Goal: Transaction & Acquisition: Book appointment/travel/reservation

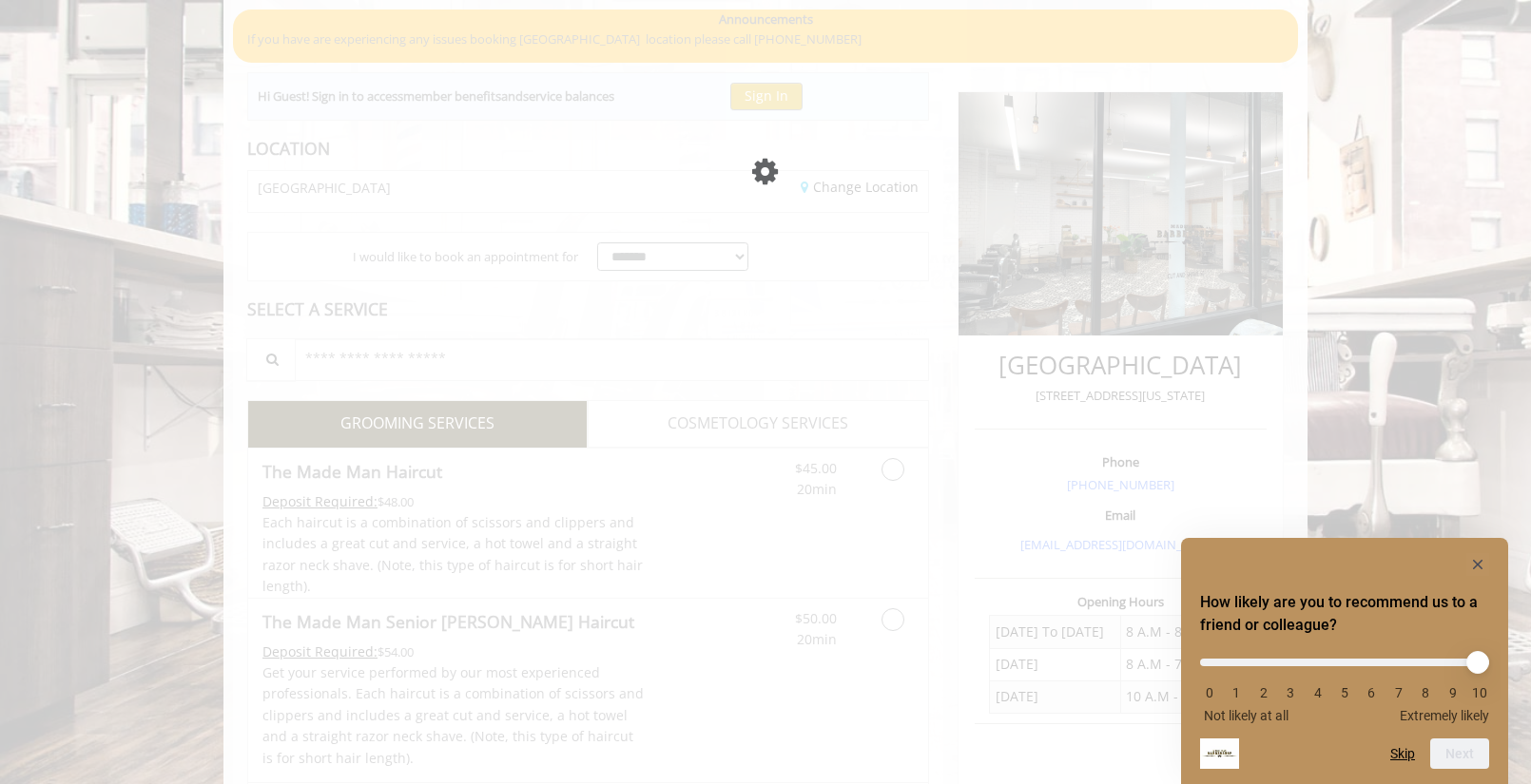
scroll to position [267, 0]
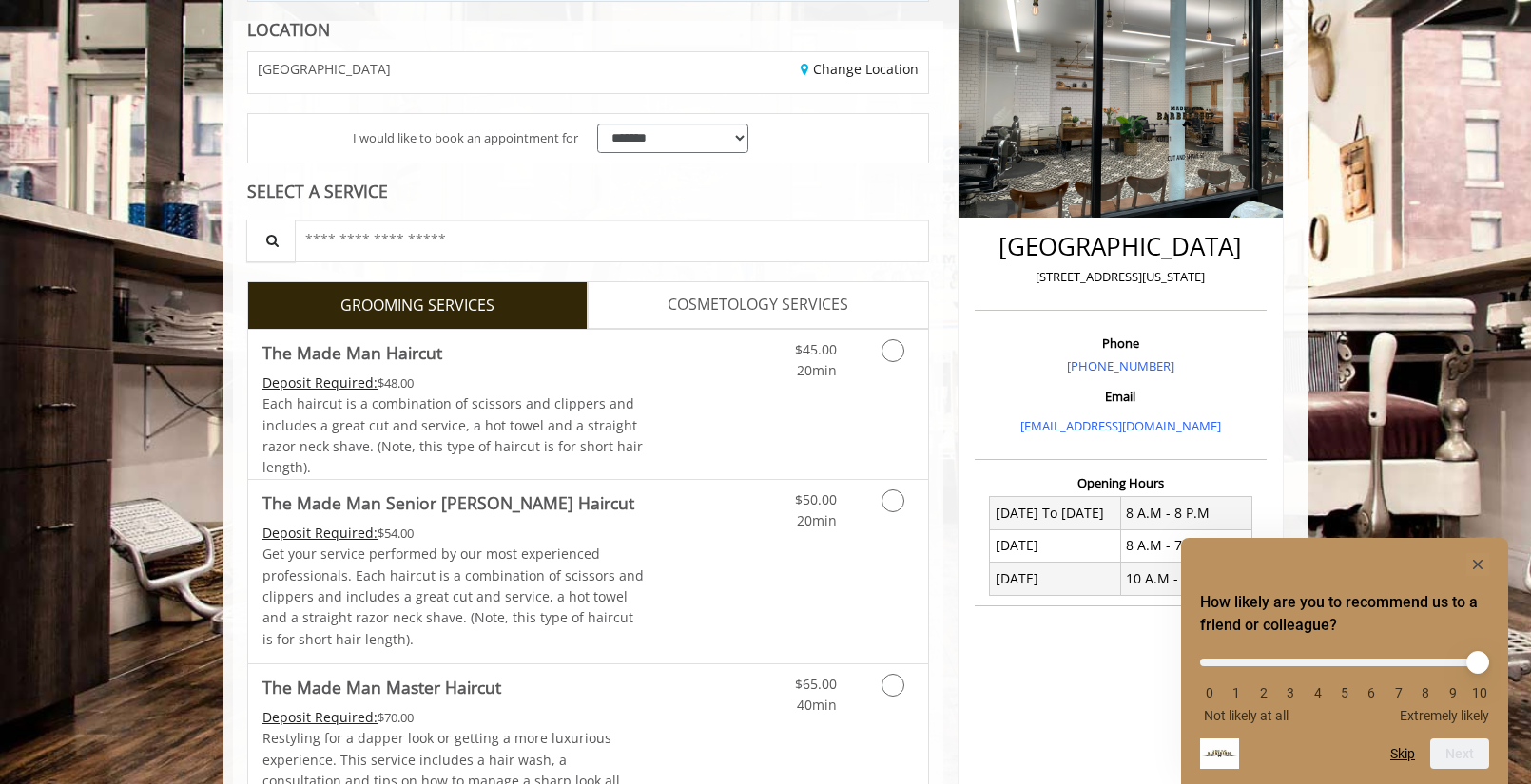
click at [1477, 564] on icon "Hide survey" at bounding box center [1478, 565] width 10 height 10
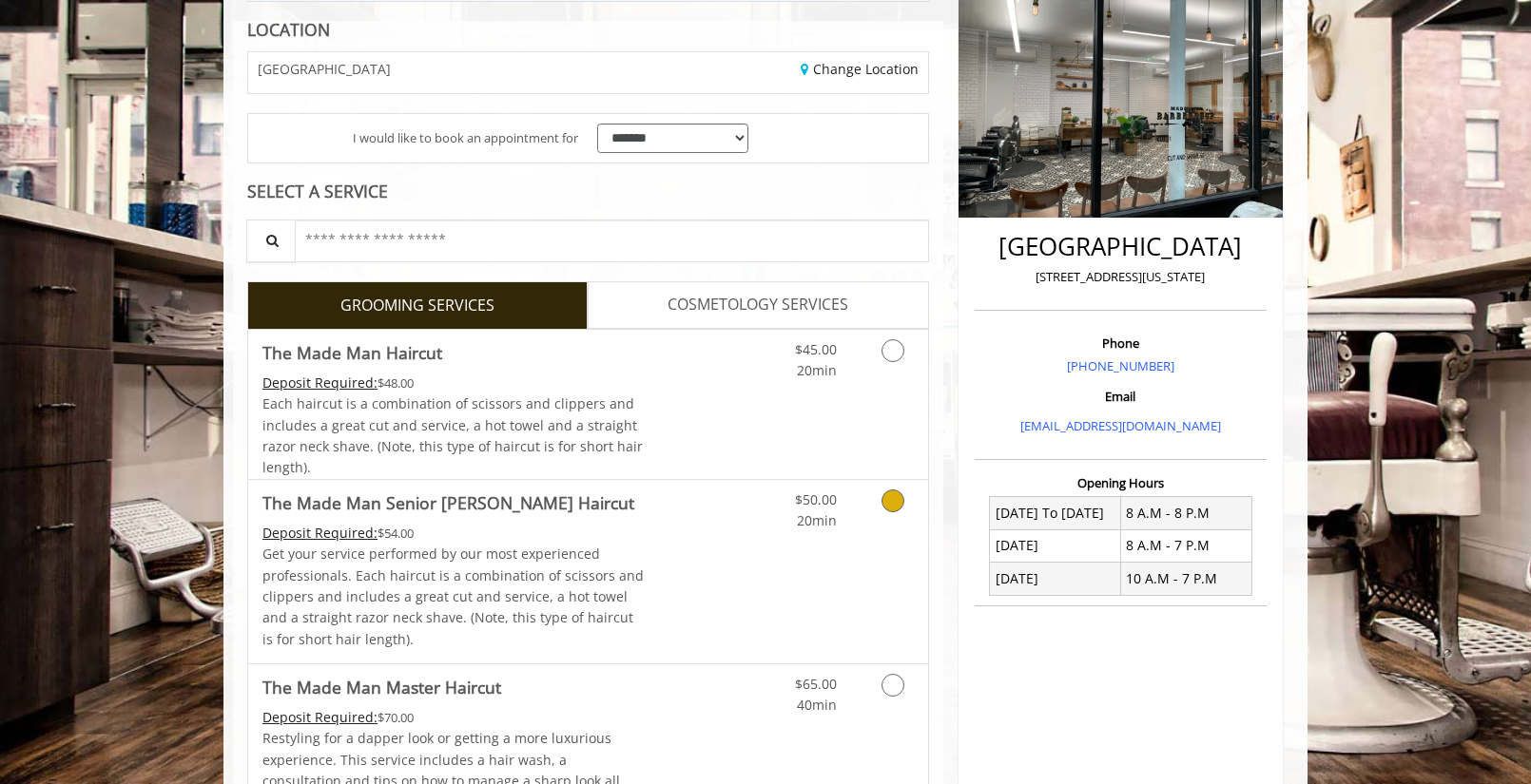
click at [888, 493] on icon "Grooming services" at bounding box center [893, 501] width 23 height 23
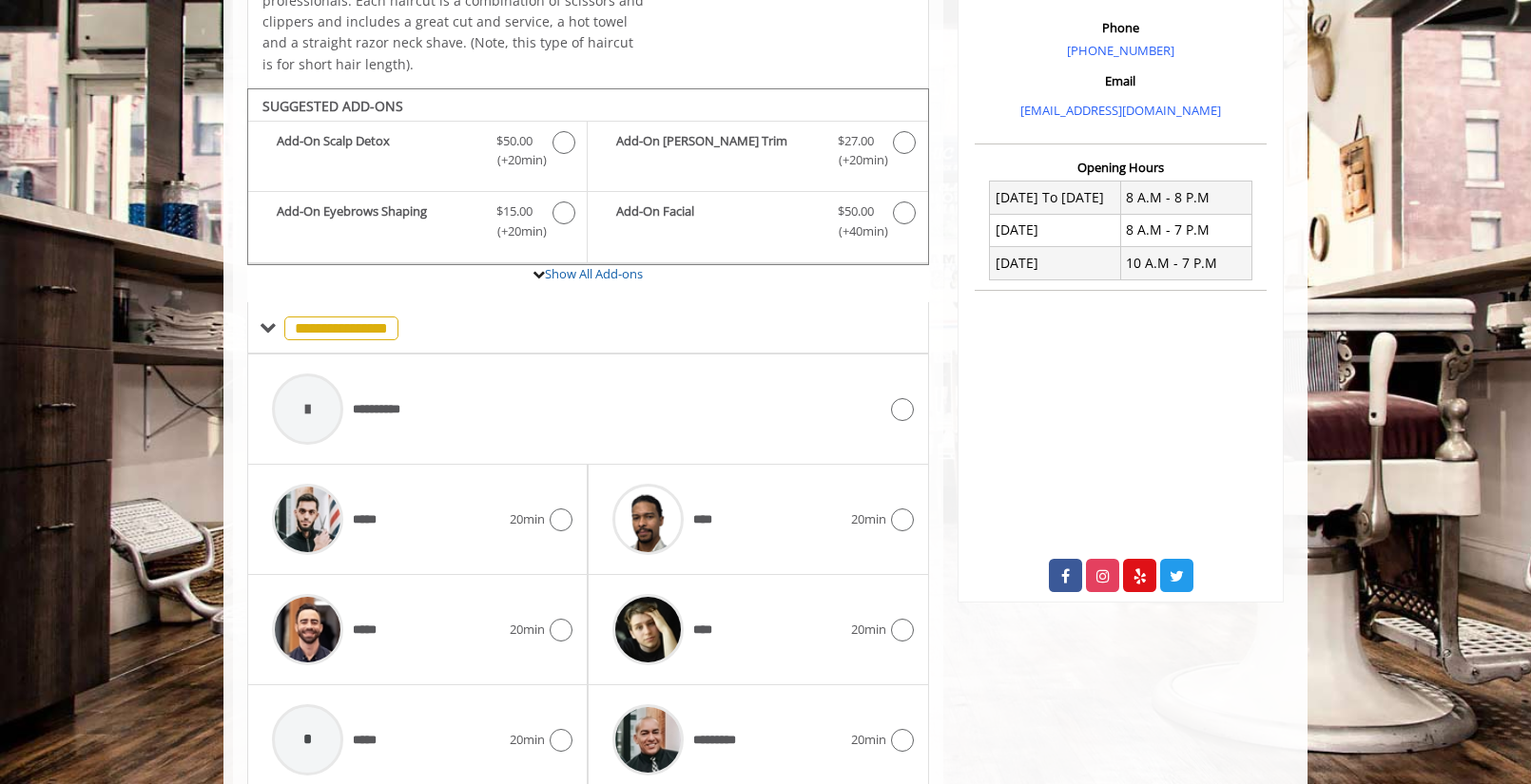
scroll to position [652, 0]
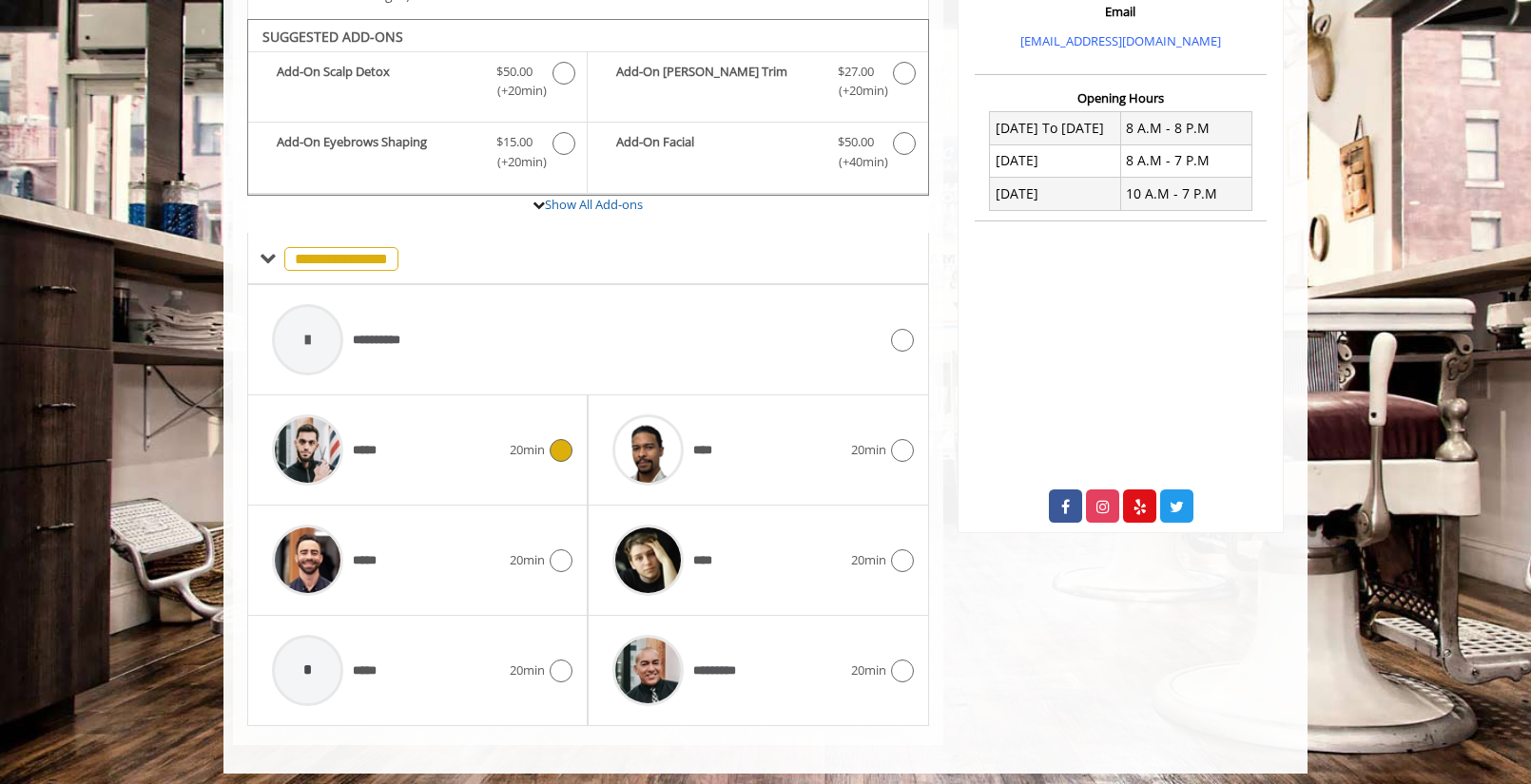
click at [560, 441] on icon at bounding box center [561, 450] width 23 height 23
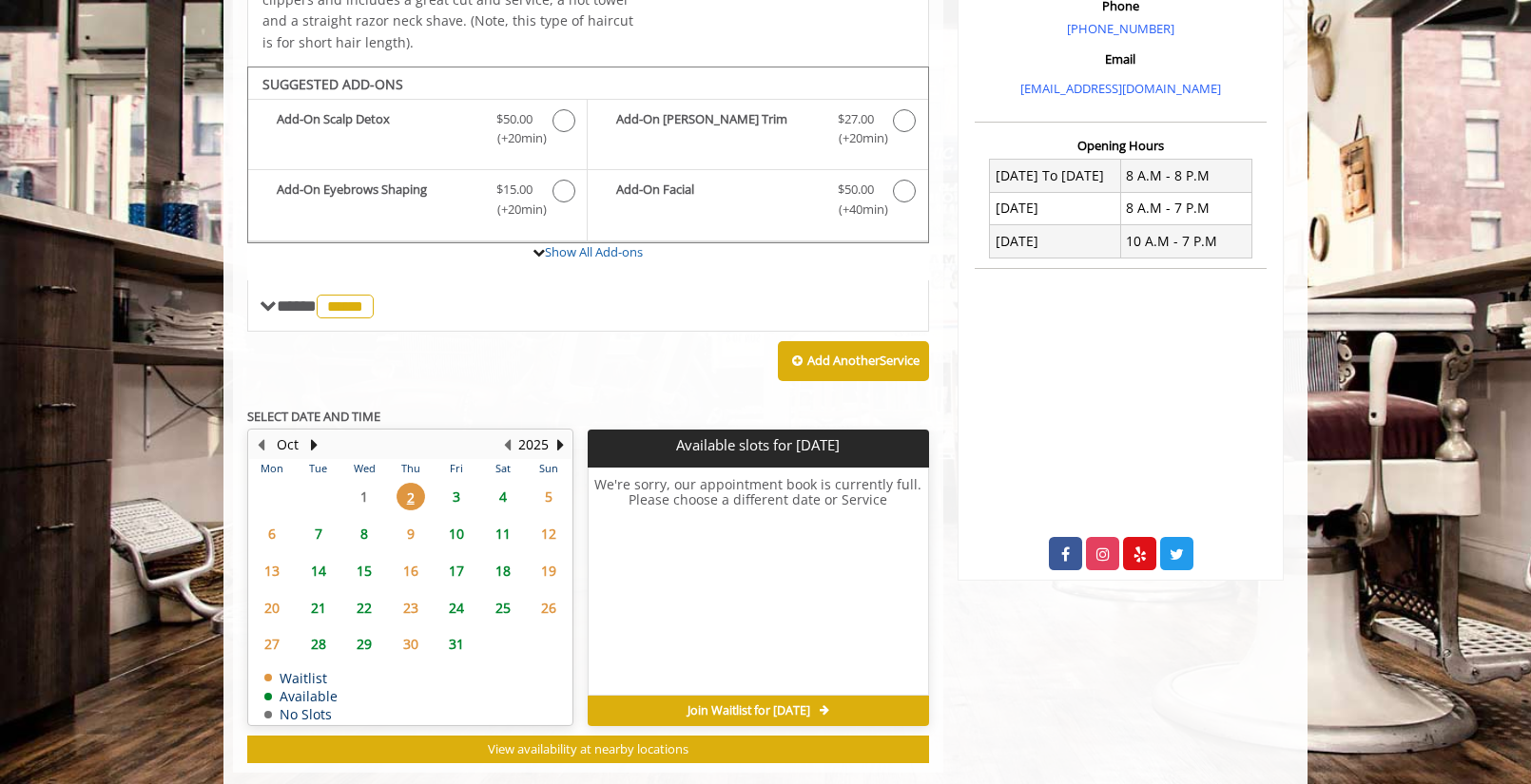
scroll to position [630, 0]
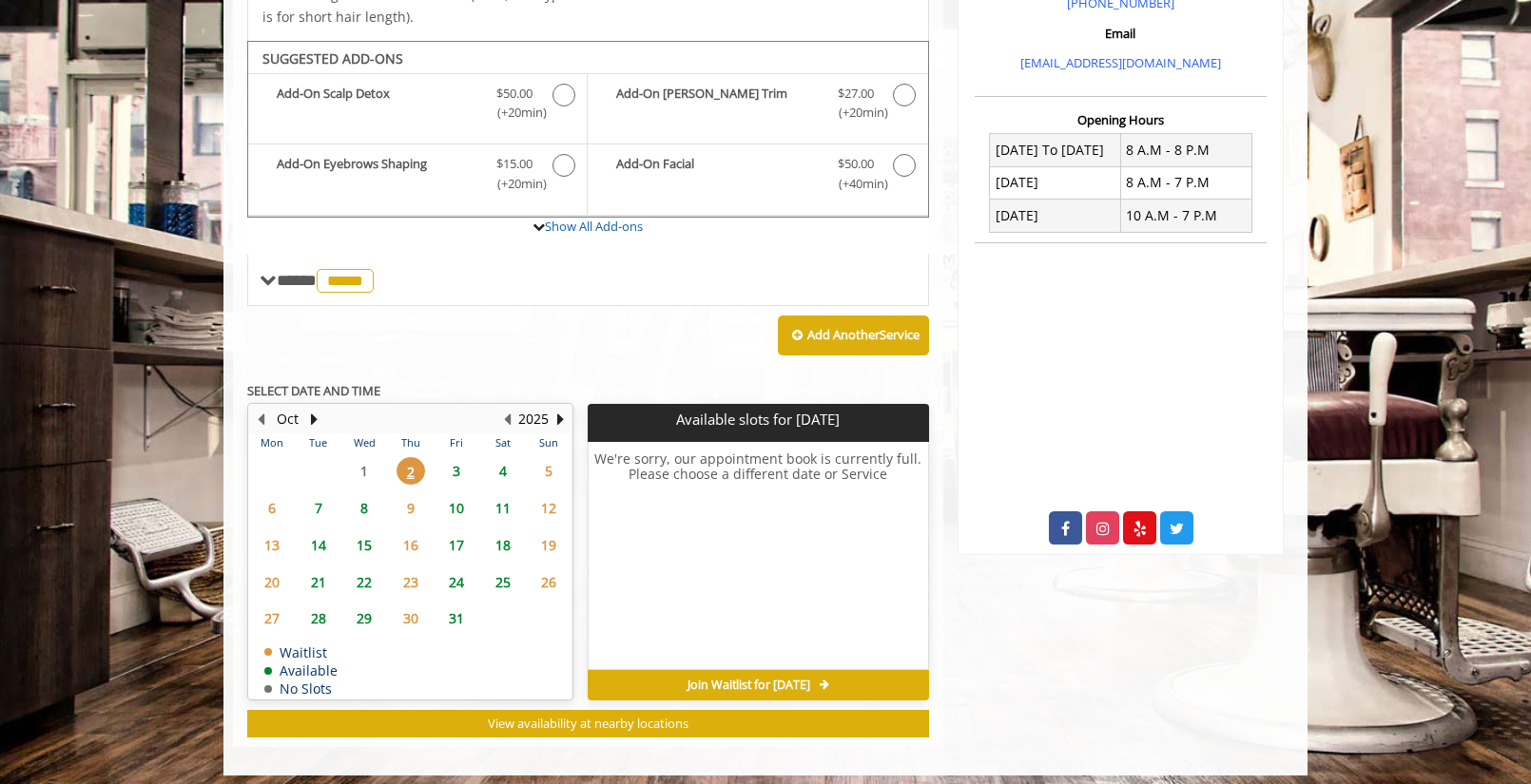
click at [455, 463] on span "3" at bounding box center [455, 471] width 28 height 27
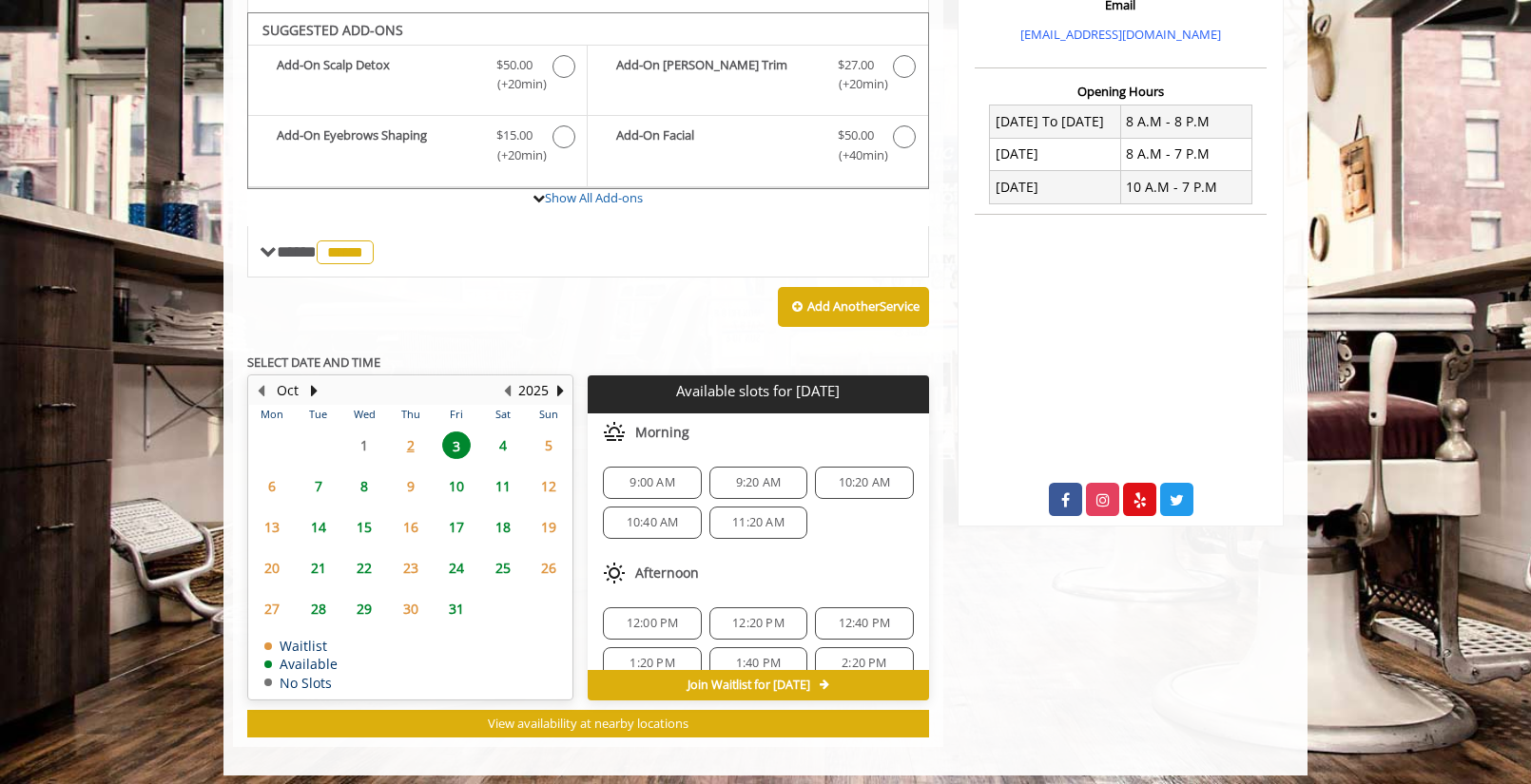
click at [753, 478] on span "9:20 AM" at bounding box center [758, 483] width 45 height 16
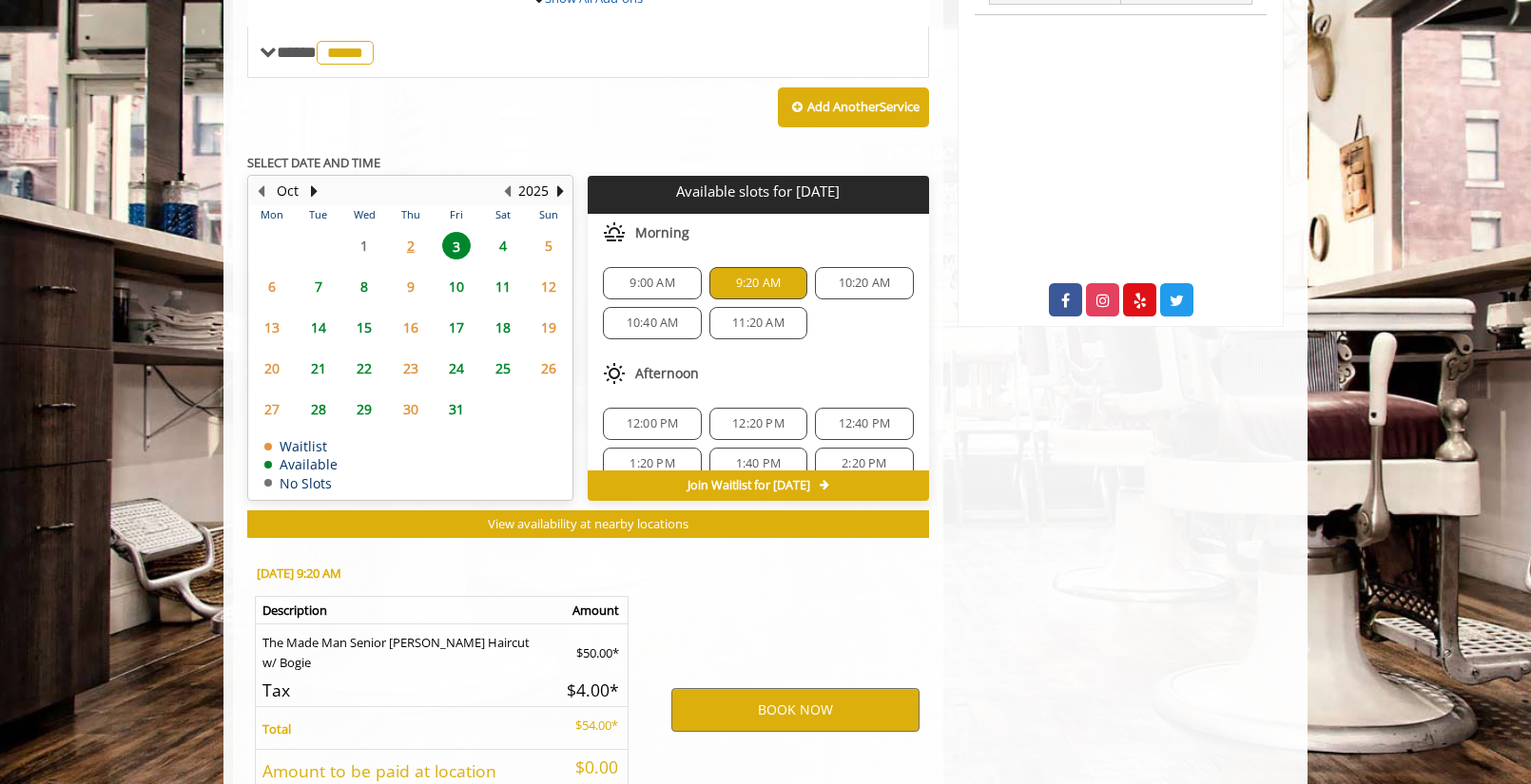
scroll to position [996, 0]
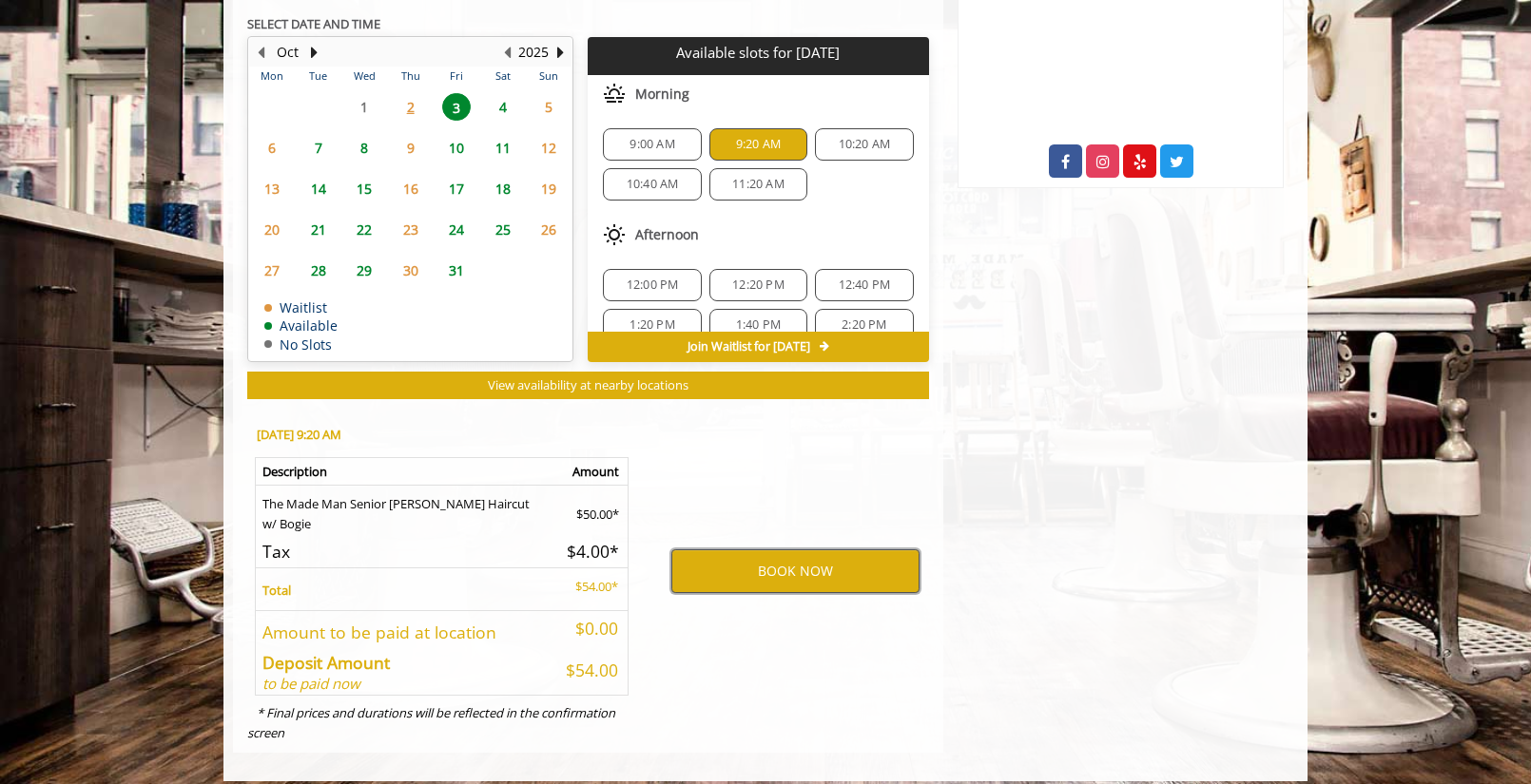
click at [793, 560] on button "BOOK NOW" at bounding box center [795, 571] width 249 height 44
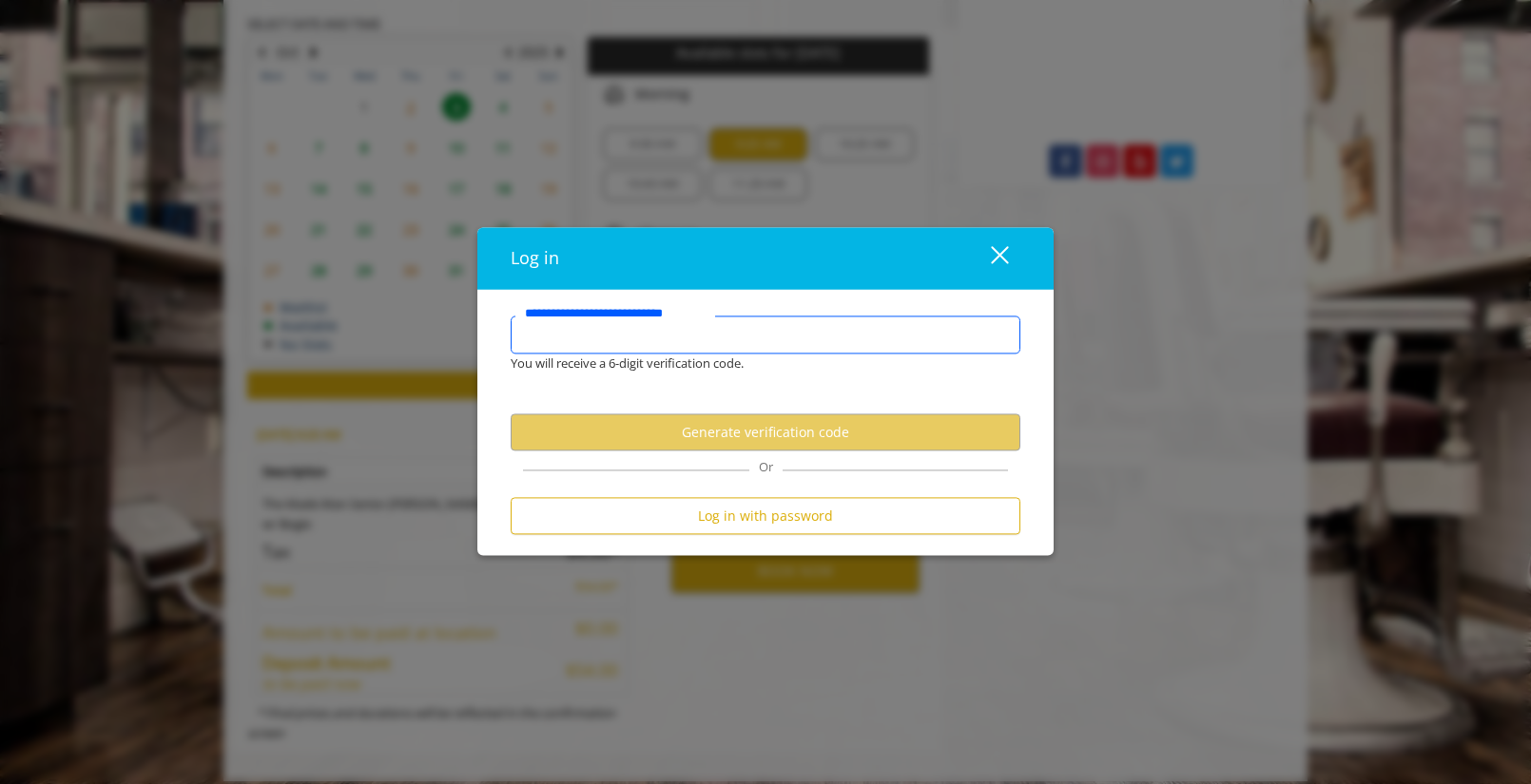
click at [580, 342] on input "**********" at bounding box center [765, 335] width 510 height 38
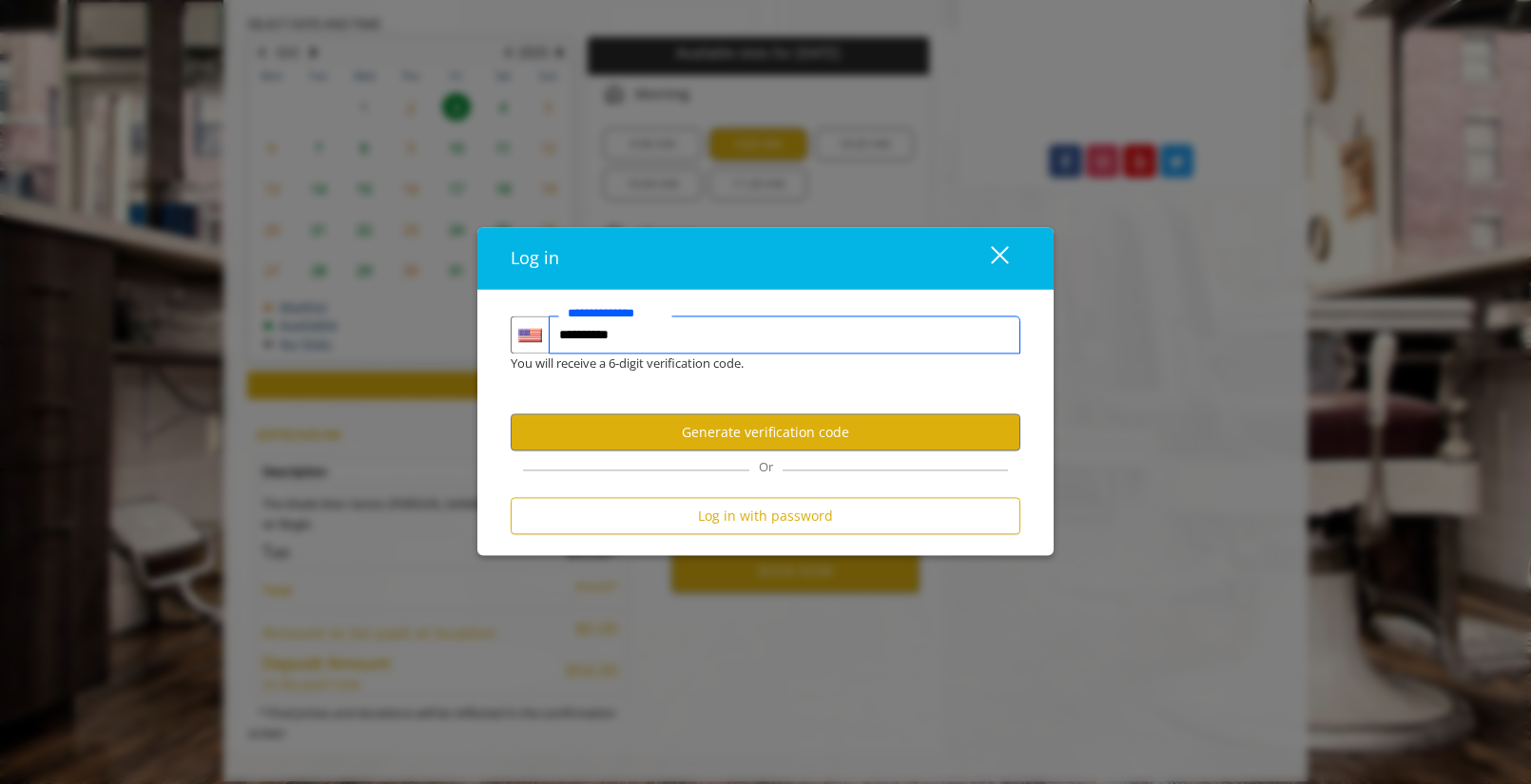
type input "**********"
click at [766, 431] on button "Generate verification code" at bounding box center [765, 432] width 510 height 37
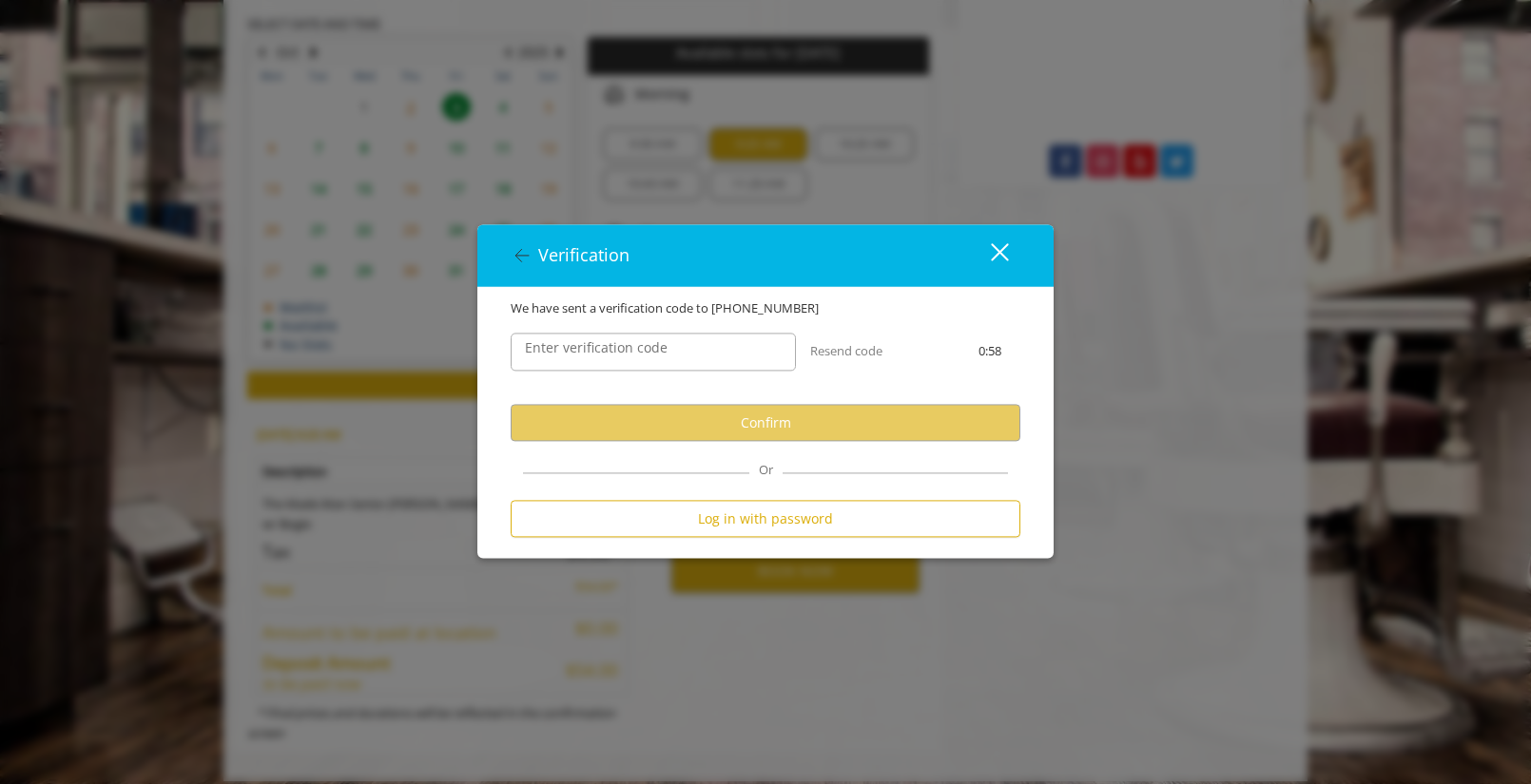
click at [545, 354] on label "Enter verification code" at bounding box center [596, 348] width 161 height 21
click at [545, 354] on input "Enter verification code" at bounding box center [653, 351] width 285 height 38
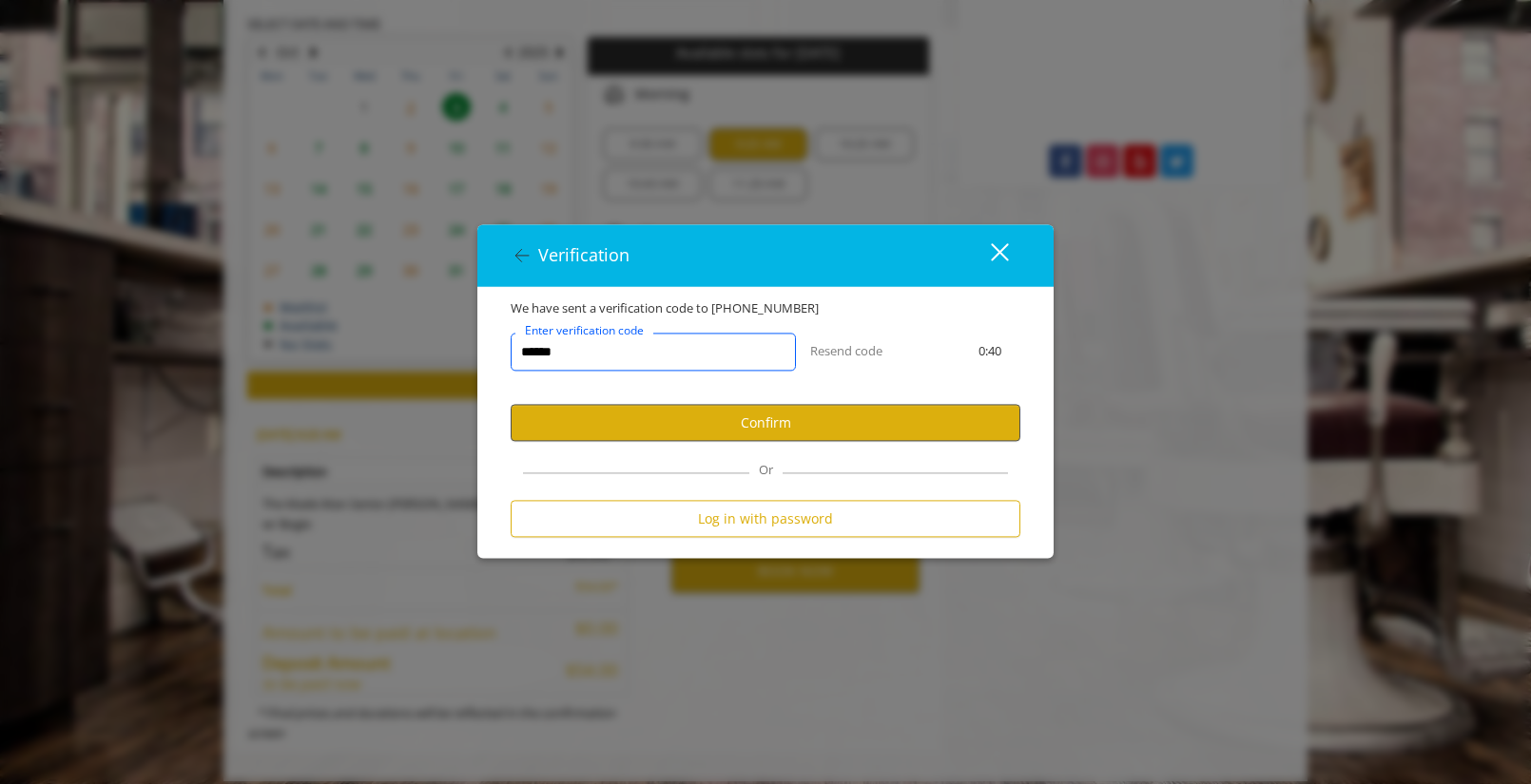
type input "******"
click at [726, 428] on button "Confirm" at bounding box center [765, 422] width 510 height 37
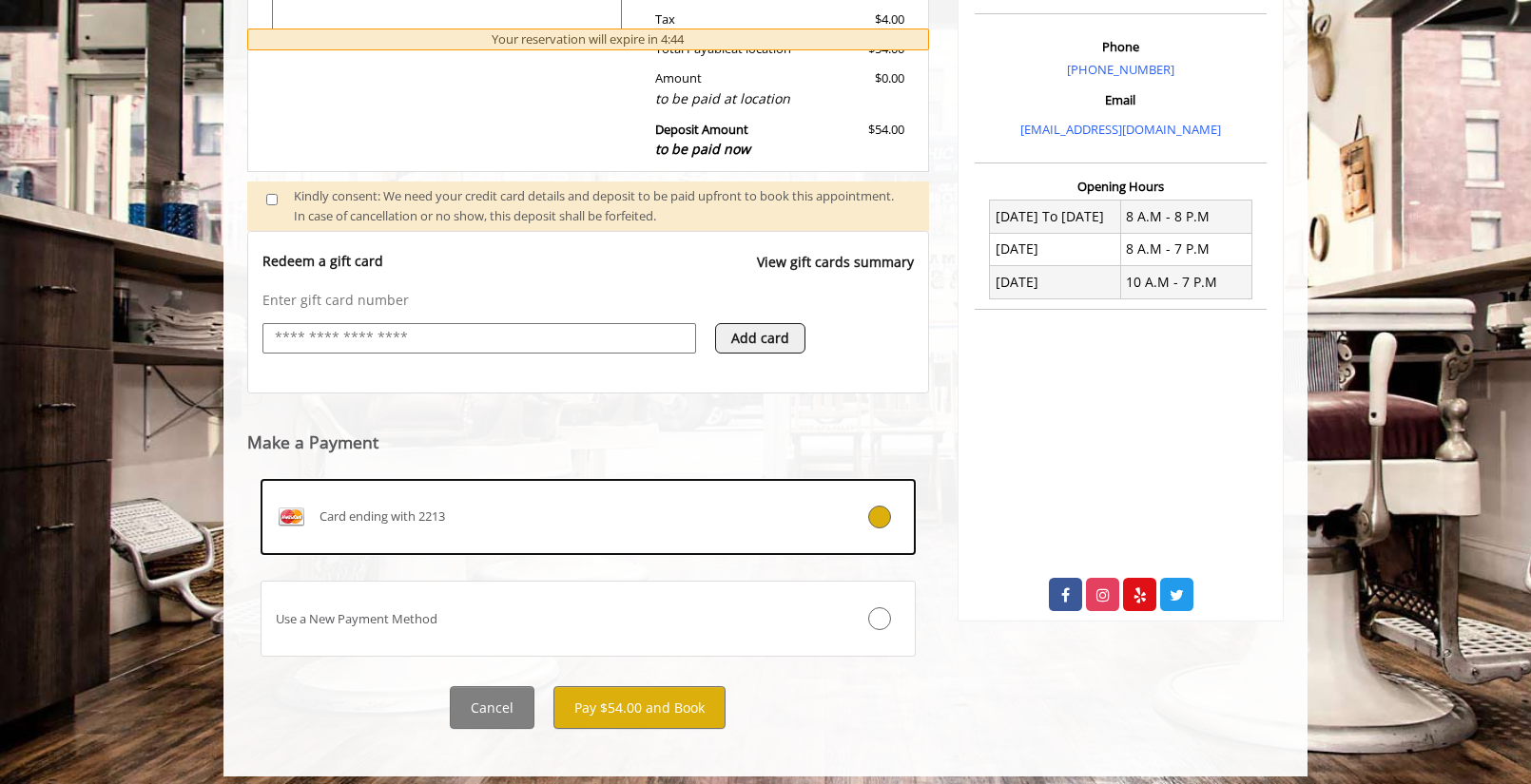
scroll to position [563, 0]
click at [651, 698] on button "Pay $54.00 and Book" at bounding box center [639, 708] width 172 height 43
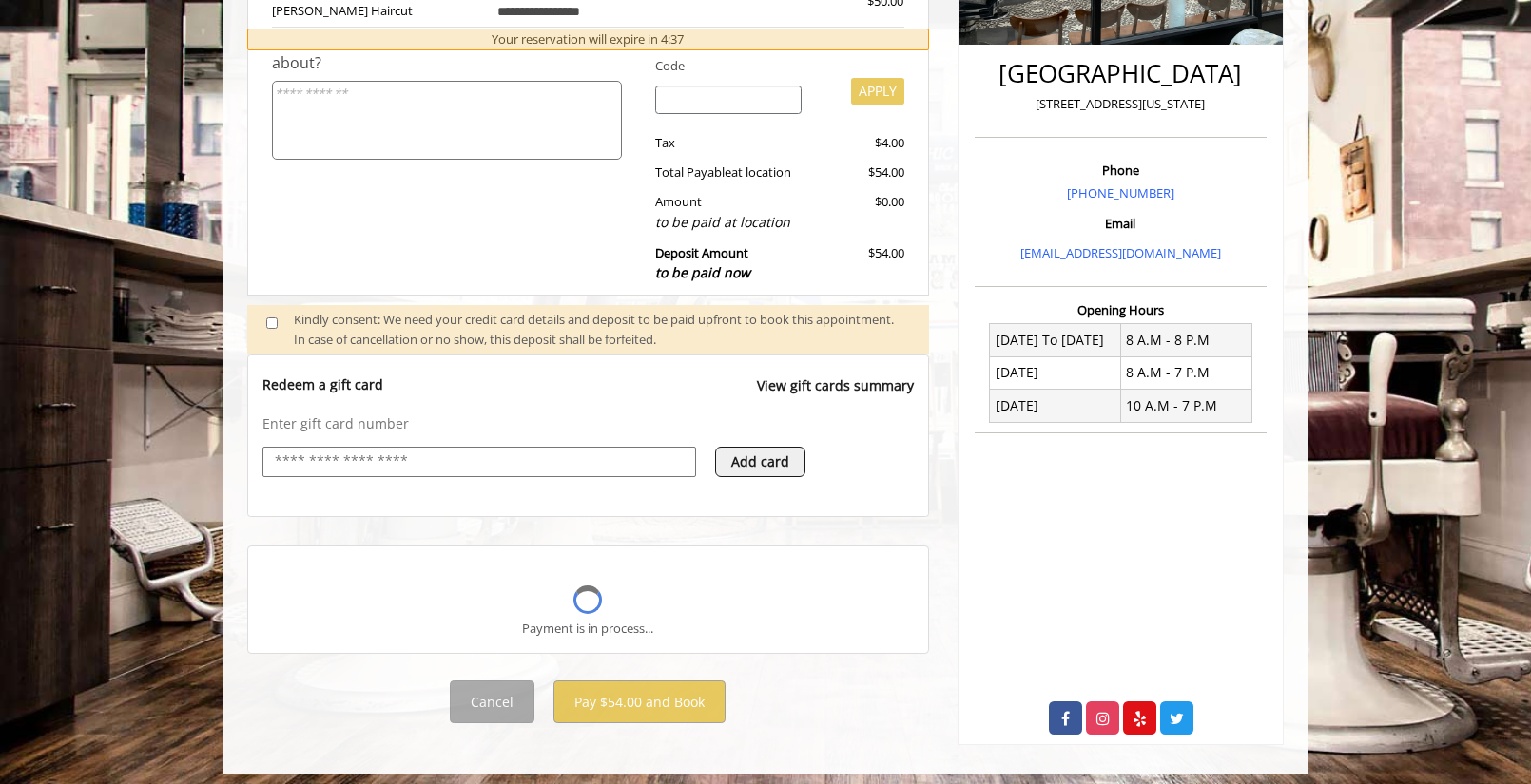
scroll to position [409, 0]
